Goal: Information Seeking & Learning: Learn about a topic

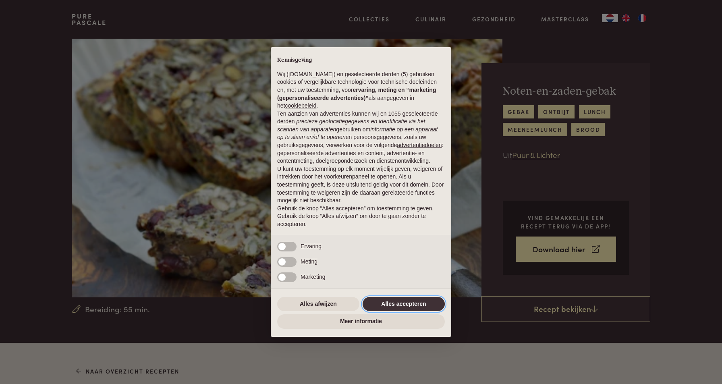
click at [393, 304] on button "Alles accepteren" at bounding box center [404, 304] width 82 height 15
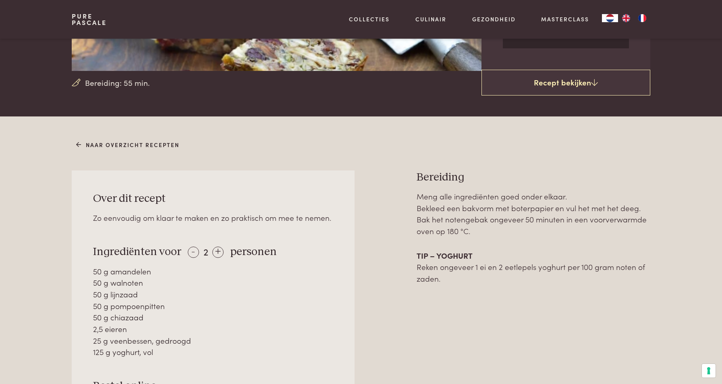
scroll to position [275, 0]
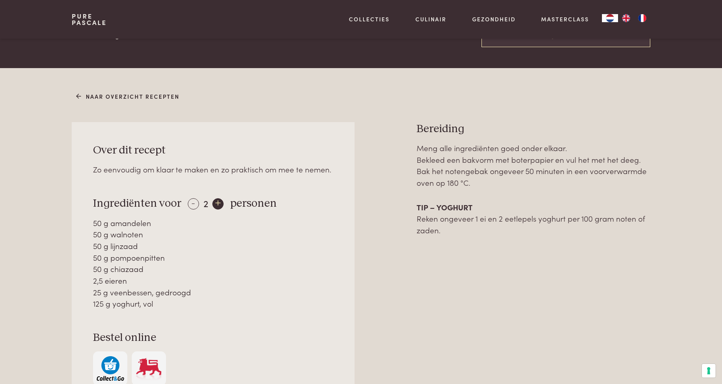
click at [218, 207] on div "+" at bounding box center [217, 203] width 11 height 11
click at [218, 207] on div "+" at bounding box center [218, 203] width 11 height 11
click at [190, 204] on div "-" at bounding box center [193, 203] width 11 height 11
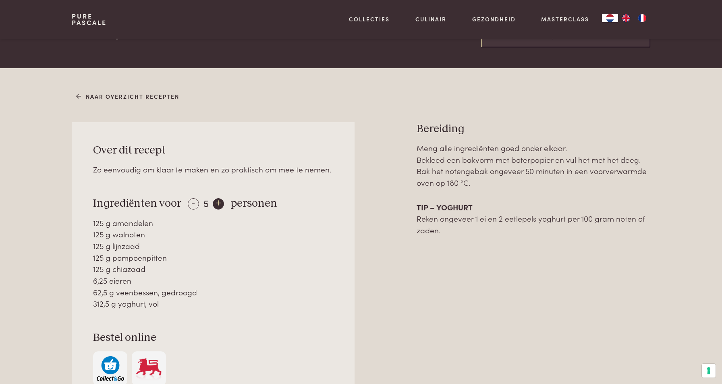
click at [218, 203] on div "+" at bounding box center [218, 203] width 11 height 11
click at [218, 204] on div "+" at bounding box center [217, 203] width 11 height 11
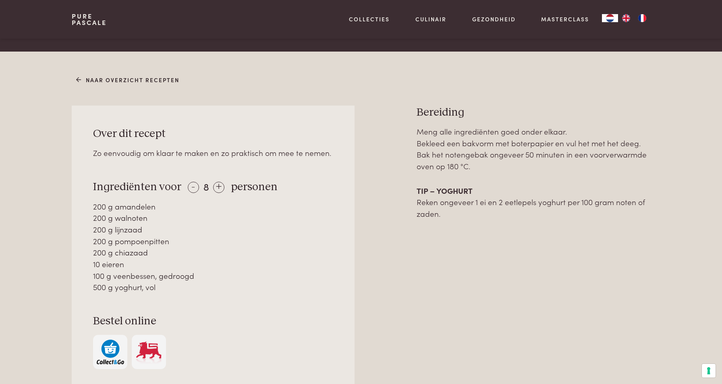
scroll to position [289, 0]
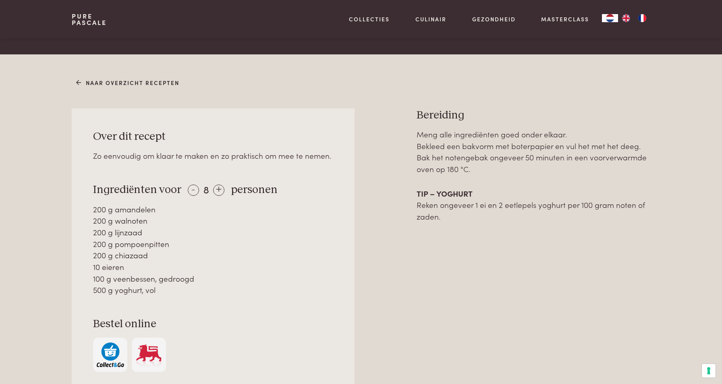
click at [189, 197] on div "Over dit recept Zo eenvoudig om klaar te maken en zo praktisch om mee te nemen.…" at bounding box center [213, 250] width 283 height 285
click at [190, 192] on div "-" at bounding box center [193, 190] width 11 height 11
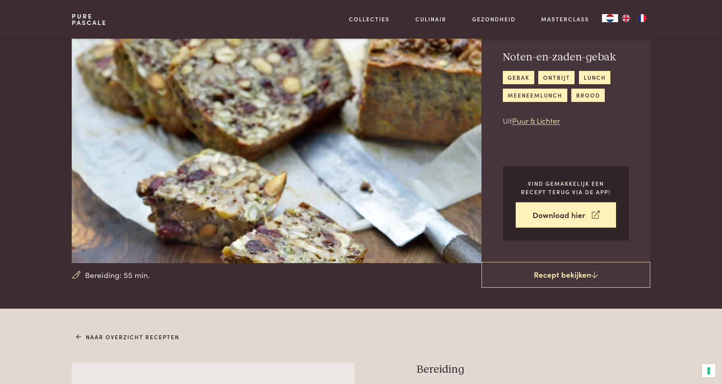
scroll to position [0, 0]
